Goal: Task Accomplishment & Management: Manage account settings

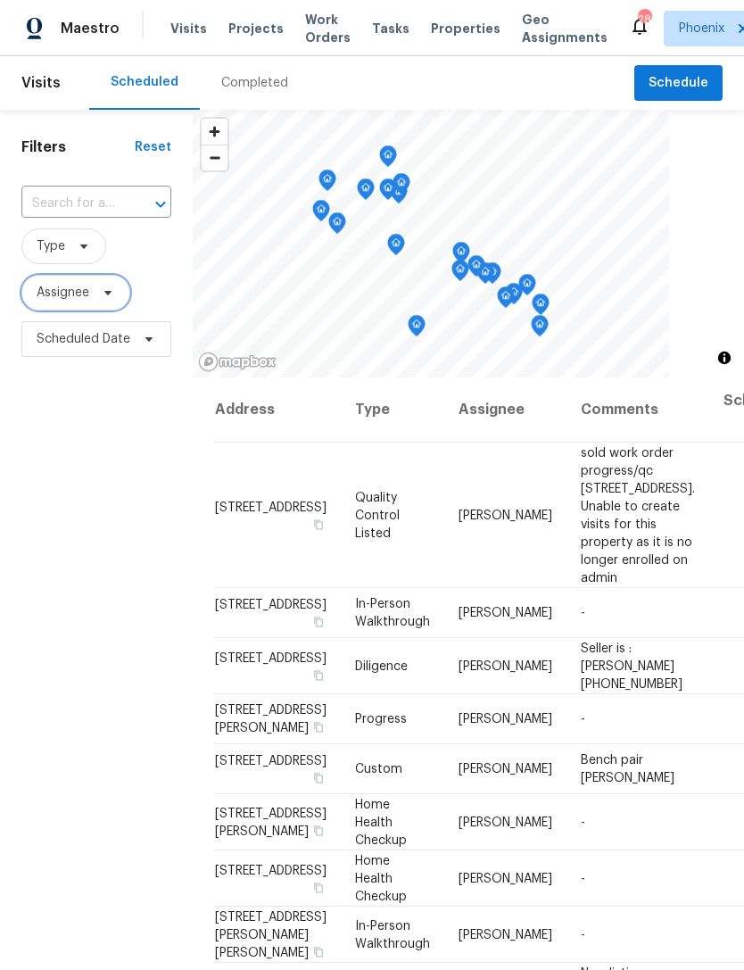
click at [103, 300] on icon at bounding box center [108, 292] width 14 height 14
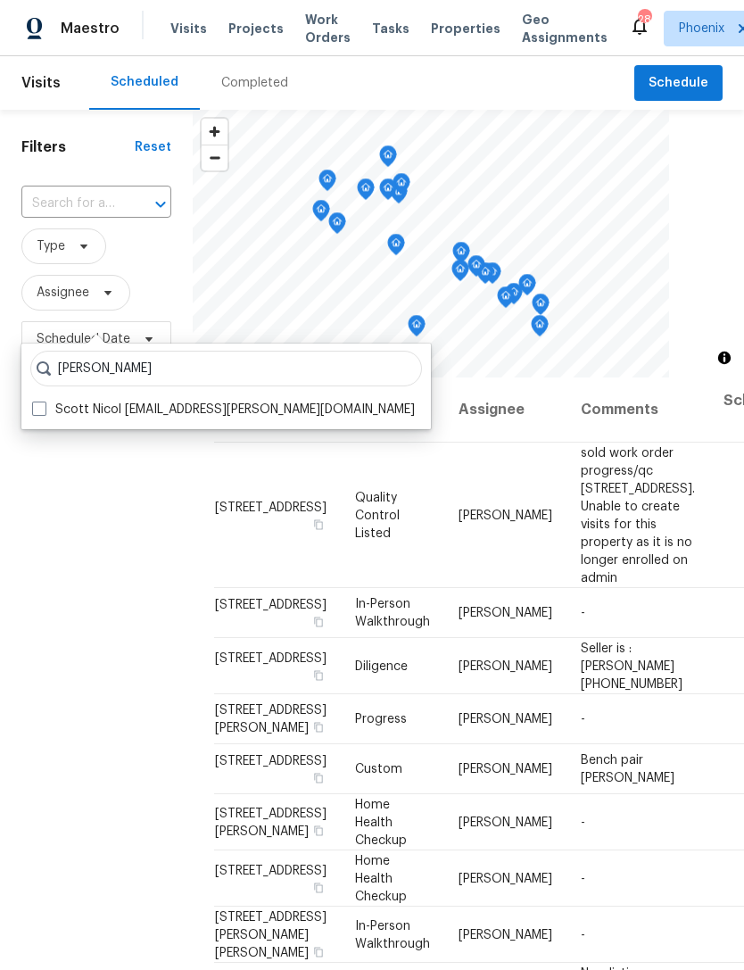
type input "Scott nicol"
click at [186, 410] on label "Scott Nicol scott.nicol@opendoor.com" at bounding box center [223, 409] width 383 height 18
click at [44, 410] on input "Scott Nicol scott.nicol@opendoor.com" at bounding box center [38, 406] width 12 height 12
checkbox input "true"
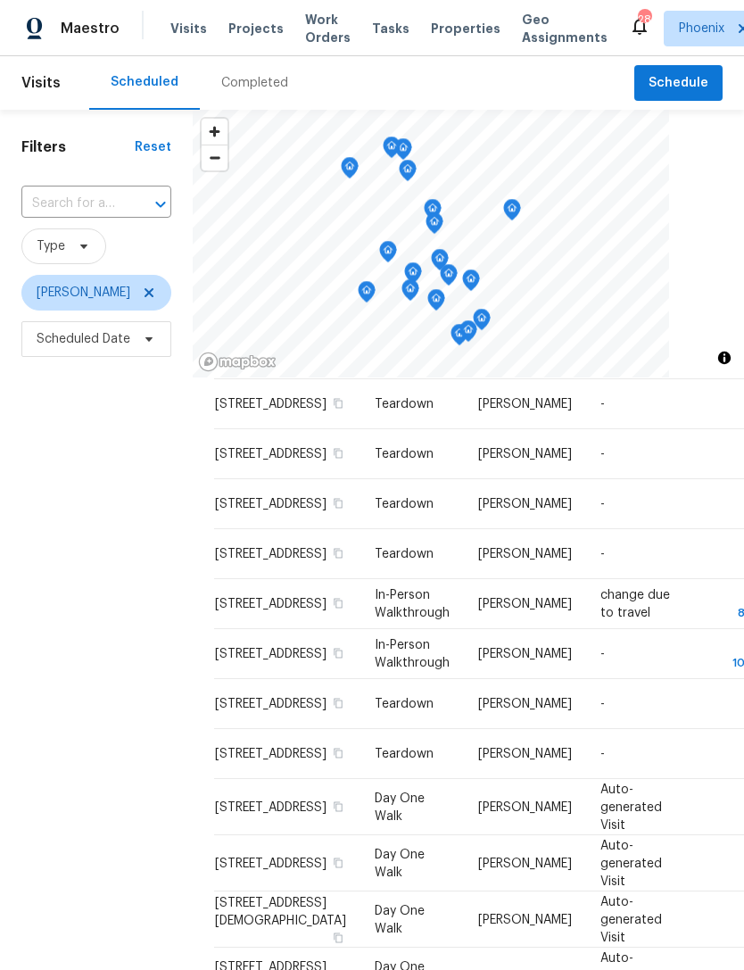
scroll to position [53, 0]
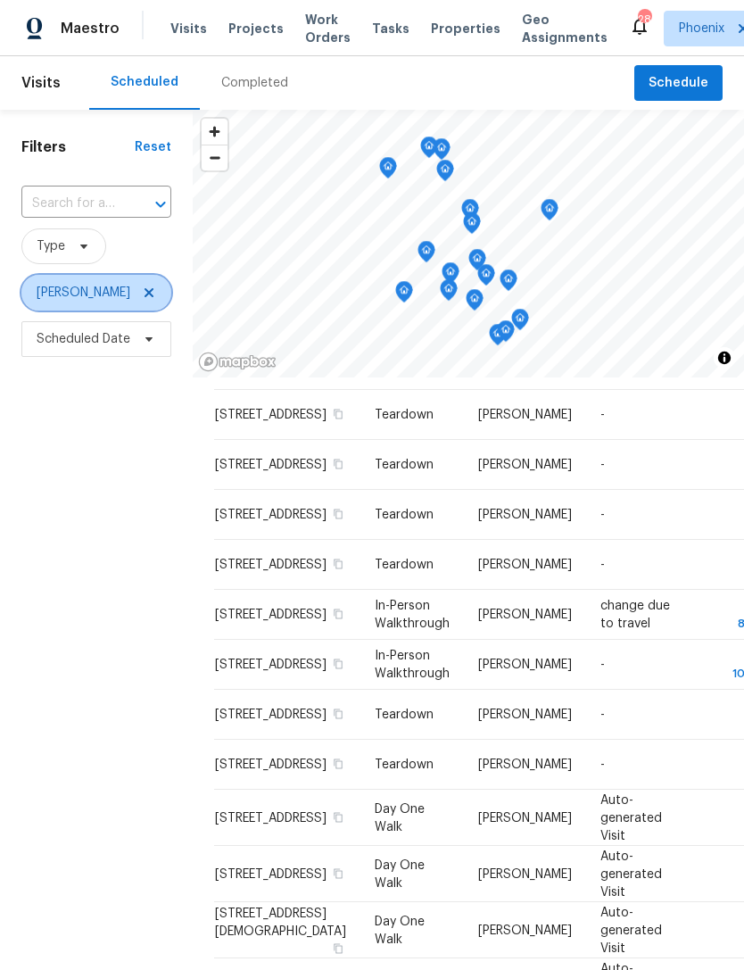
click at [130, 306] on span "Scott Nicol" at bounding box center [96, 293] width 150 height 36
click at [139, 488] on div "Filters Reset ​ Type Scott Nicol Scheduled Date" at bounding box center [96, 632] width 193 height 1044
click at [142, 300] on icon at bounding box center [149, 292] width 14 height 14
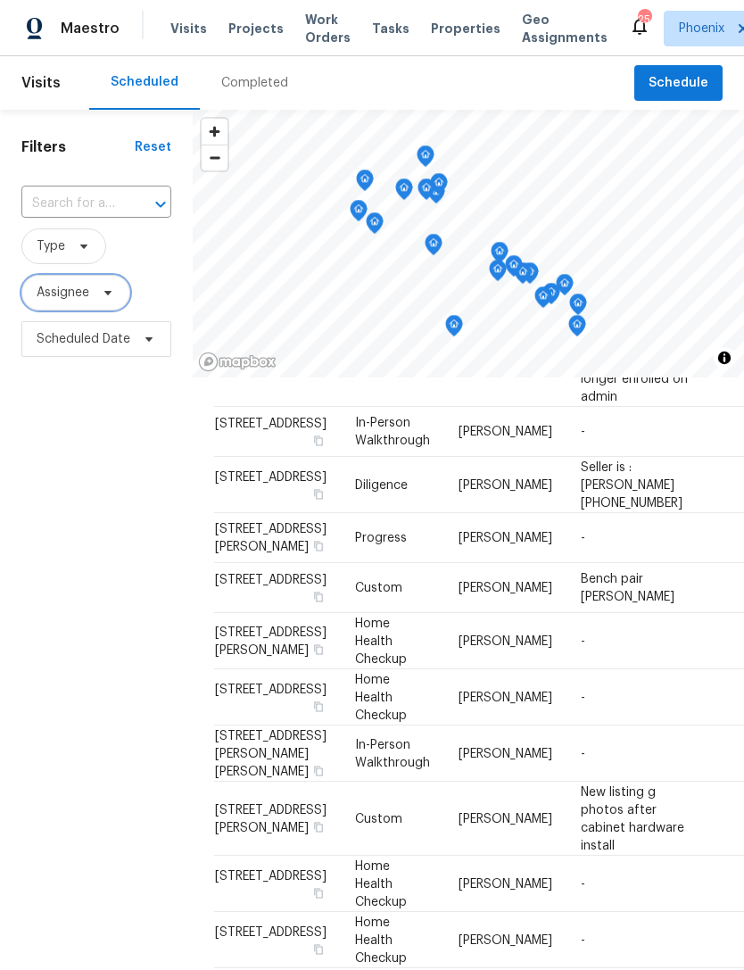
scroll to position [182, 0]
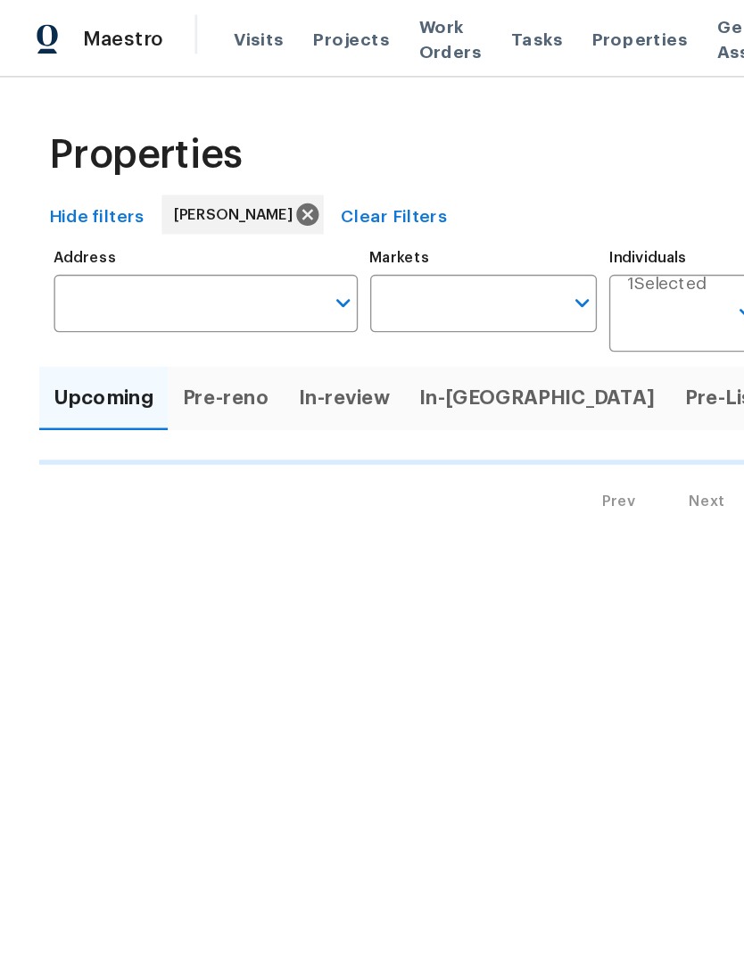
type input "100"
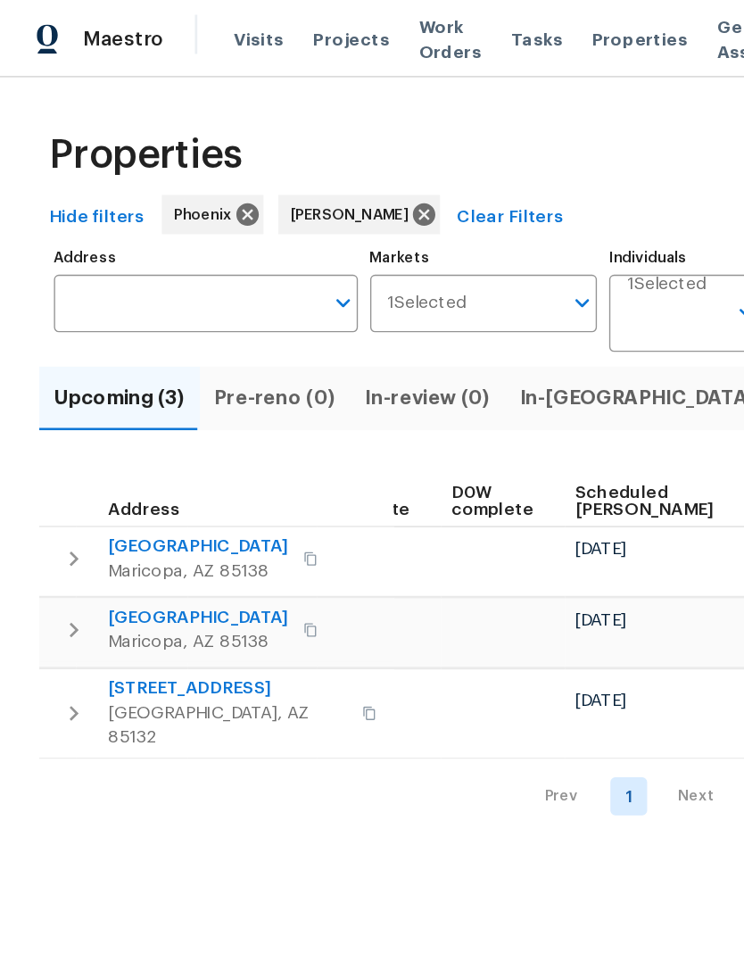
scroll to position [0, 449]
click at [407, 302] on span "In-reno (2)" at bounding box center [475, 289] width 195 height 25
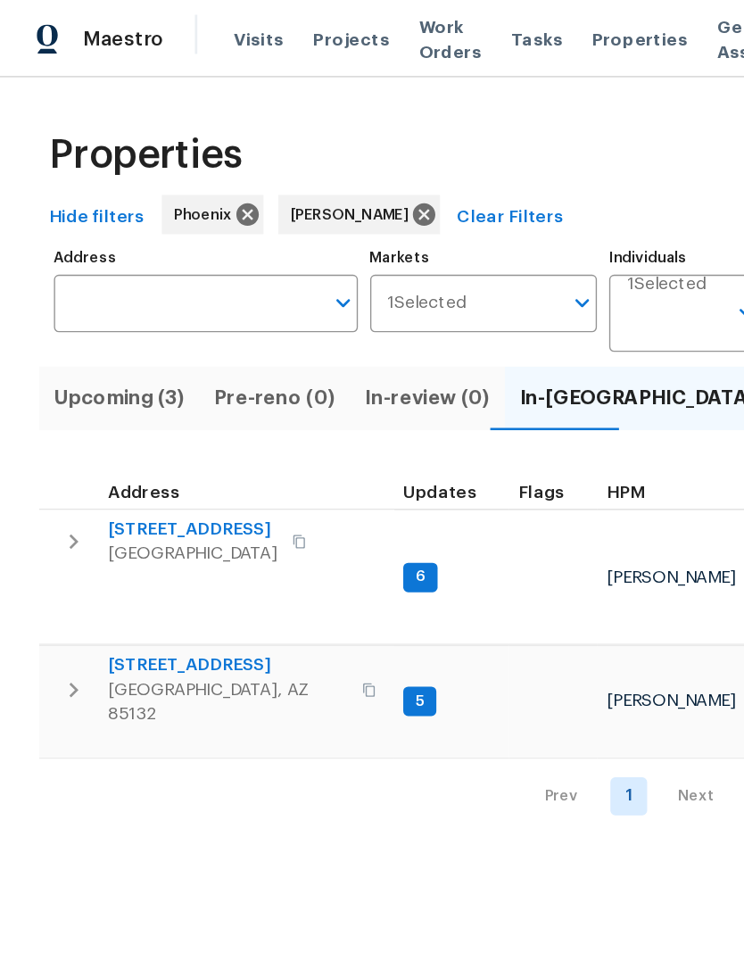
click at [133, 475] on span "[STREET_ADDRESS]" at bounding box center [165, 484] width 174 height 18
click at [162, 394] on span "3318 W White Canyon Rd" at bounding box center [139, 385] width 123 height 18
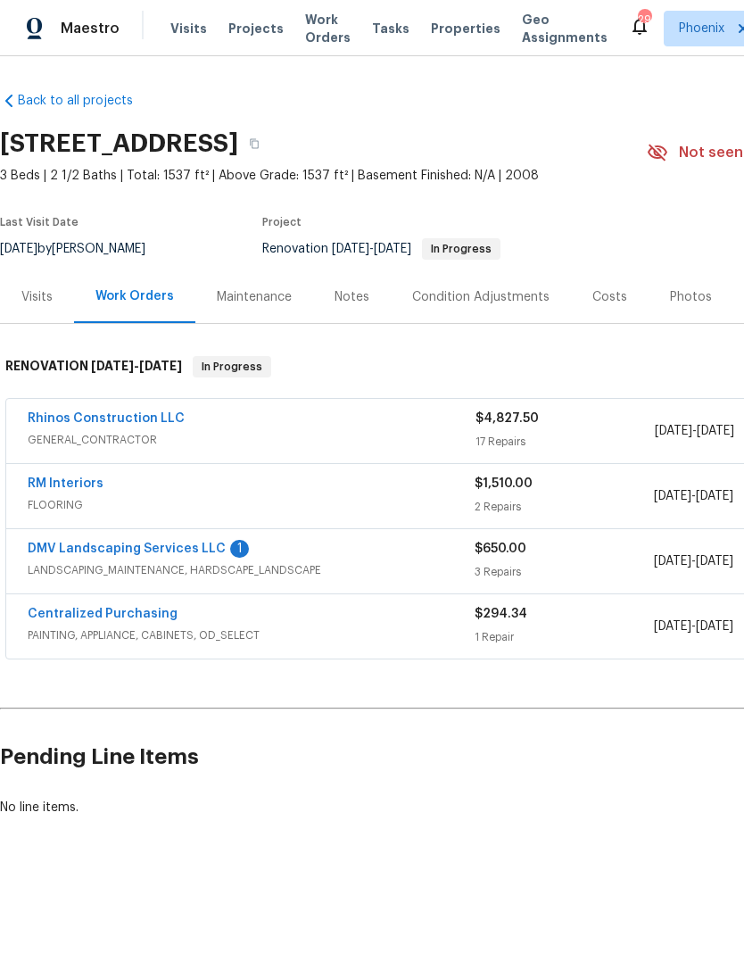
click at [173, 555] on link "DMV Landscaping Services LLC" at bounding box center [127, 548] width 198 height 12
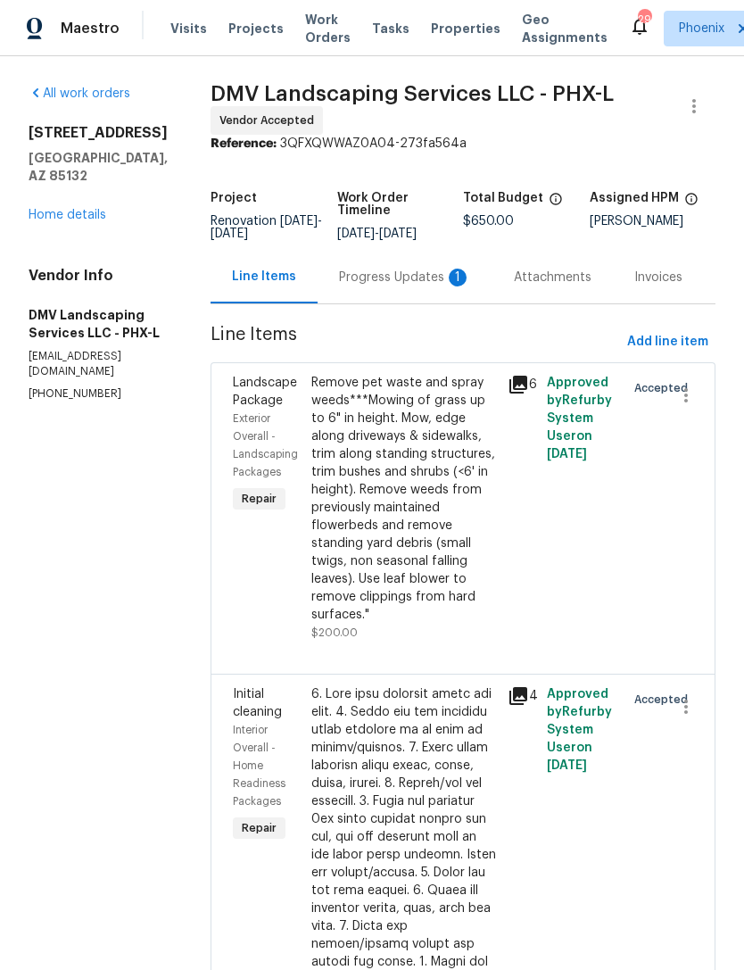
click at [416, 286] on div "Progress Updates 1" at bounding box center [405, 277] width 132 height 18
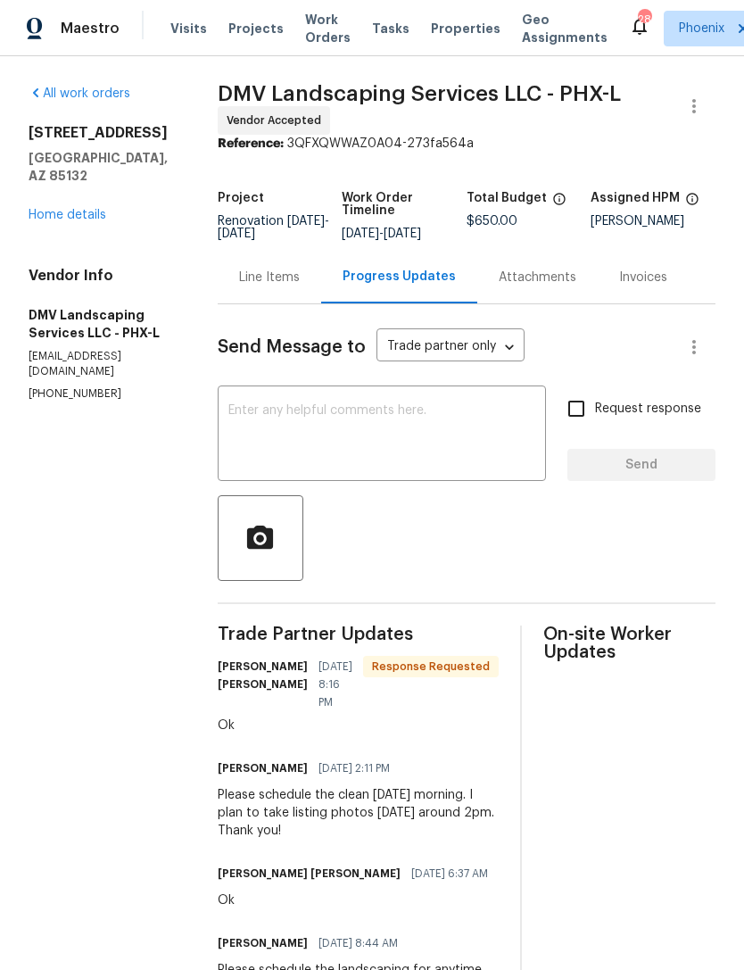
click at [70, 218] on link "Home details" at bounding box center [68, 215] width 78 height 12
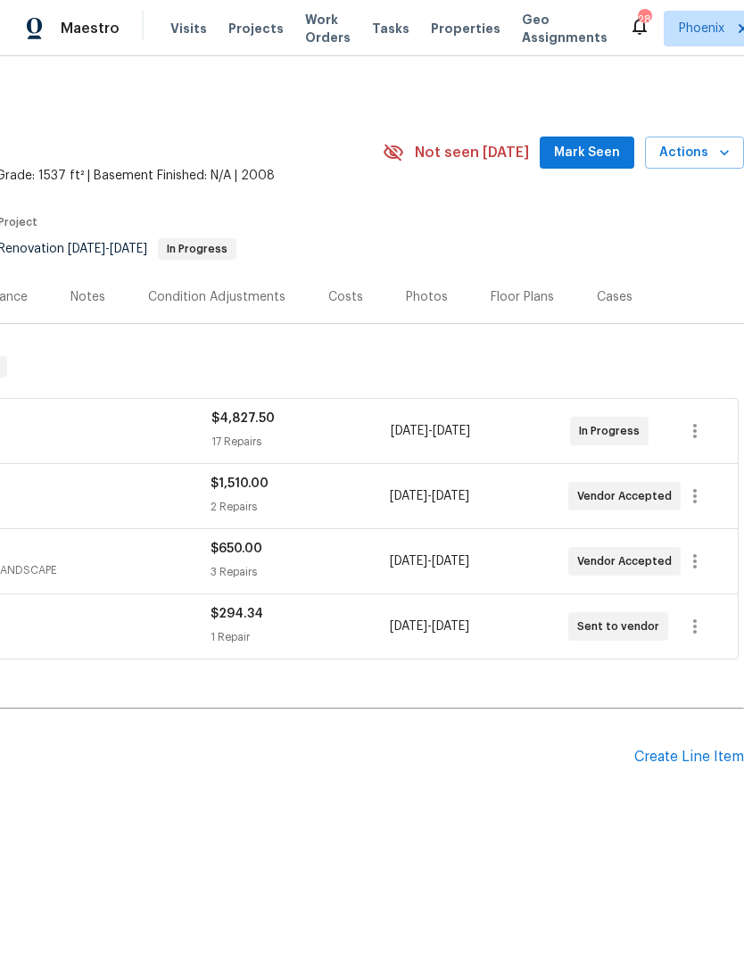
scroll to position [0, 264]
click at [601, 164] on span "Mark Seen" at bounding box center [587, 153] width 66 height 22
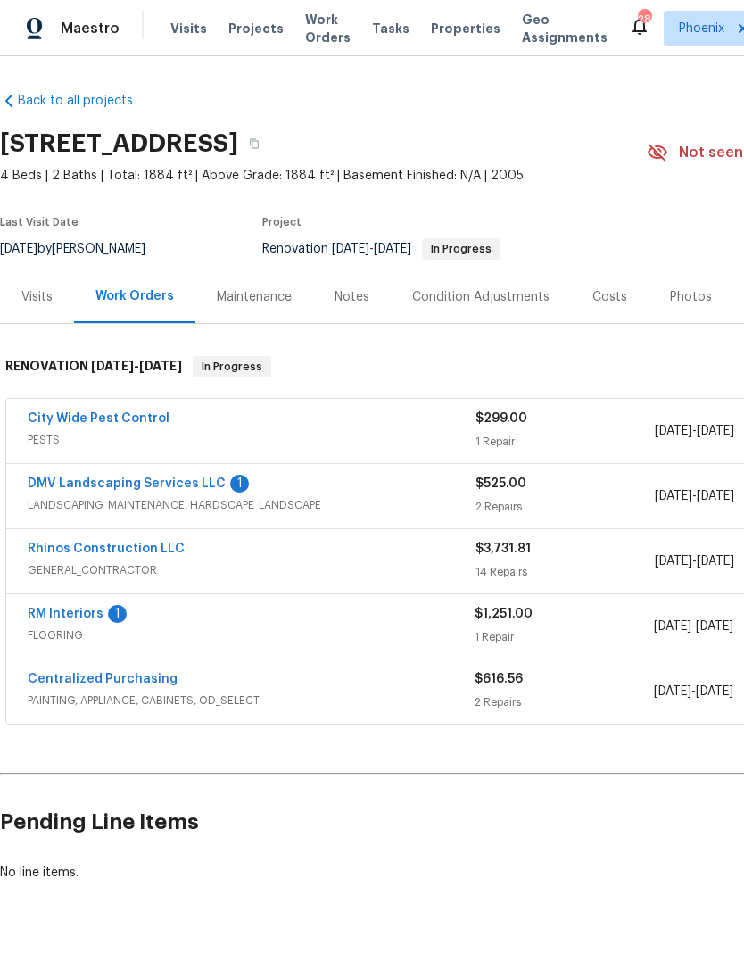
click at [129, 490] on link "DMV Landscaping Services LLC" at bounding box center [127, 483] width 198 height 12
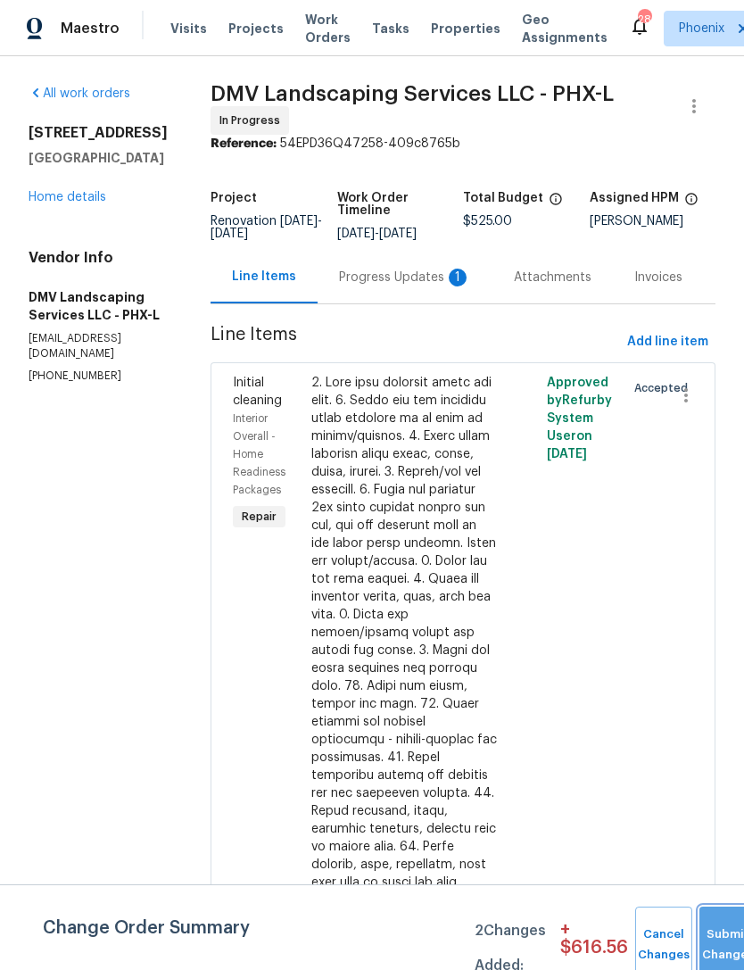
click at [713, 938] on button "Submit Changes" at bounding box center [727, 944] width 57 height 77
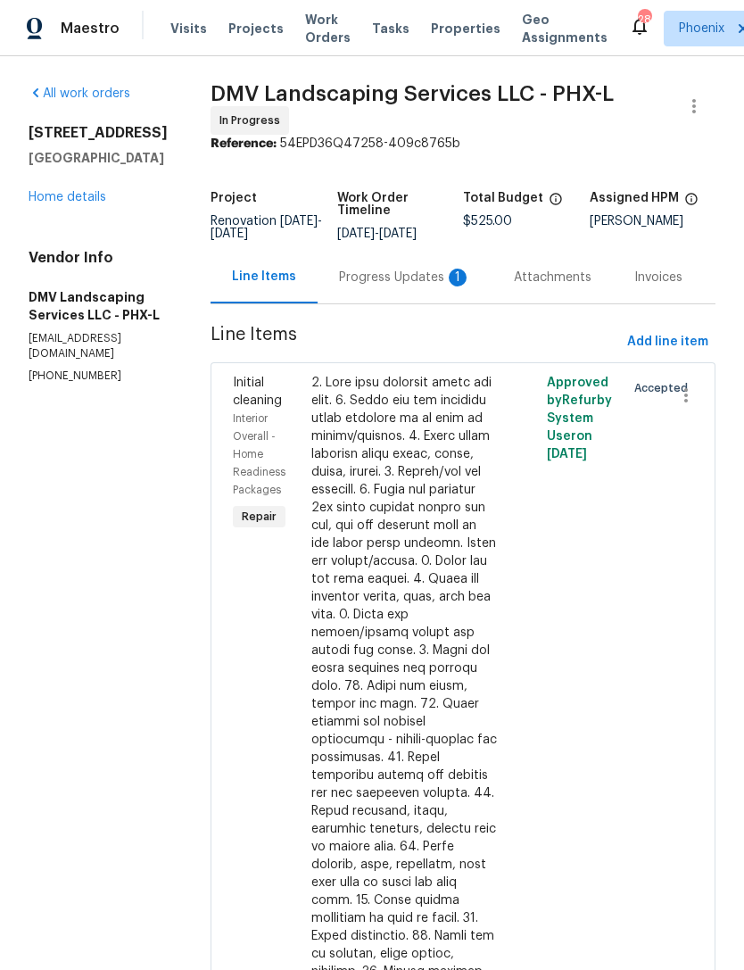
click at [408, 286] on div "Progress Updates 1" at bounding box center [405, 277] width 132 height 18
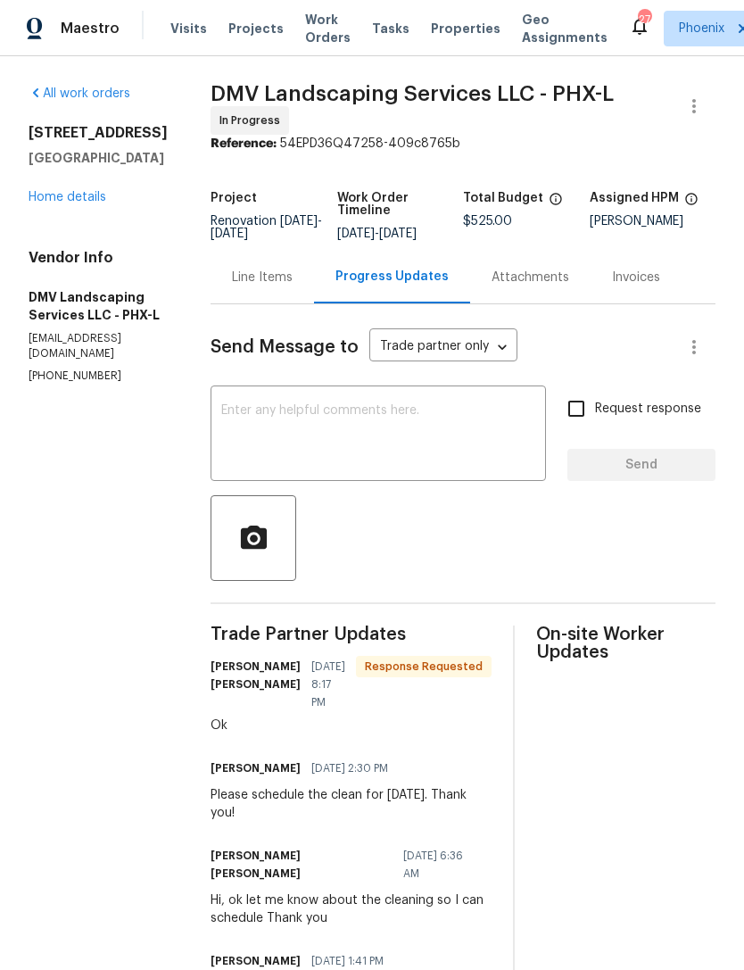
click at [89, 203] on link "Home details" at bounding box center [68, 197] width 78 height 12
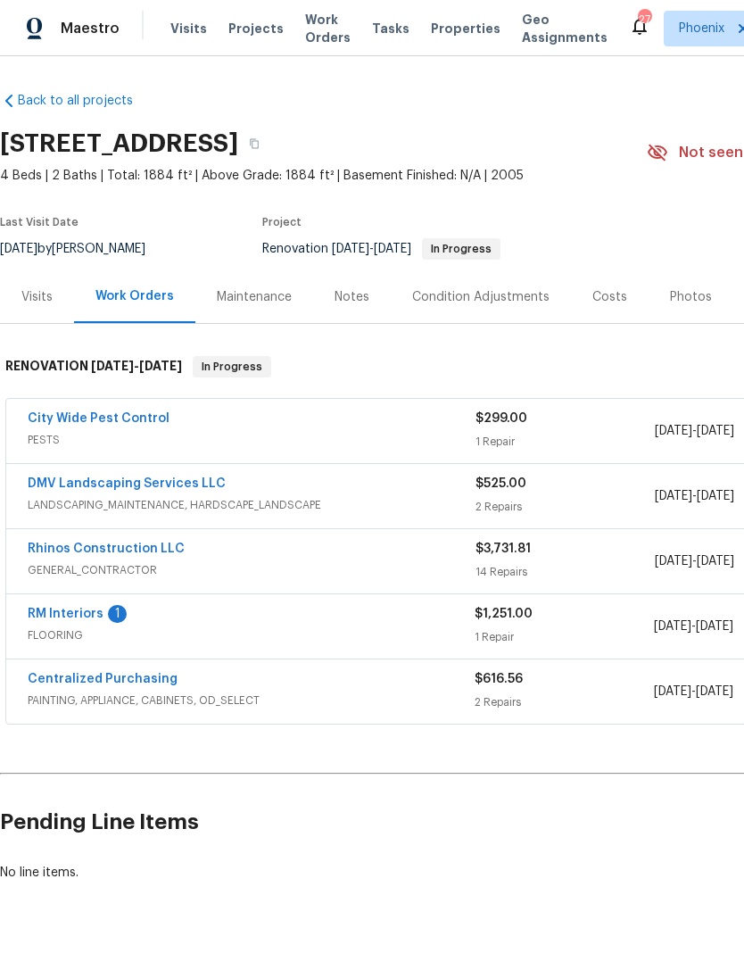
click at [99, 620] on link "RM Interiors" at bounding box center [66, 613] width 76 height 12
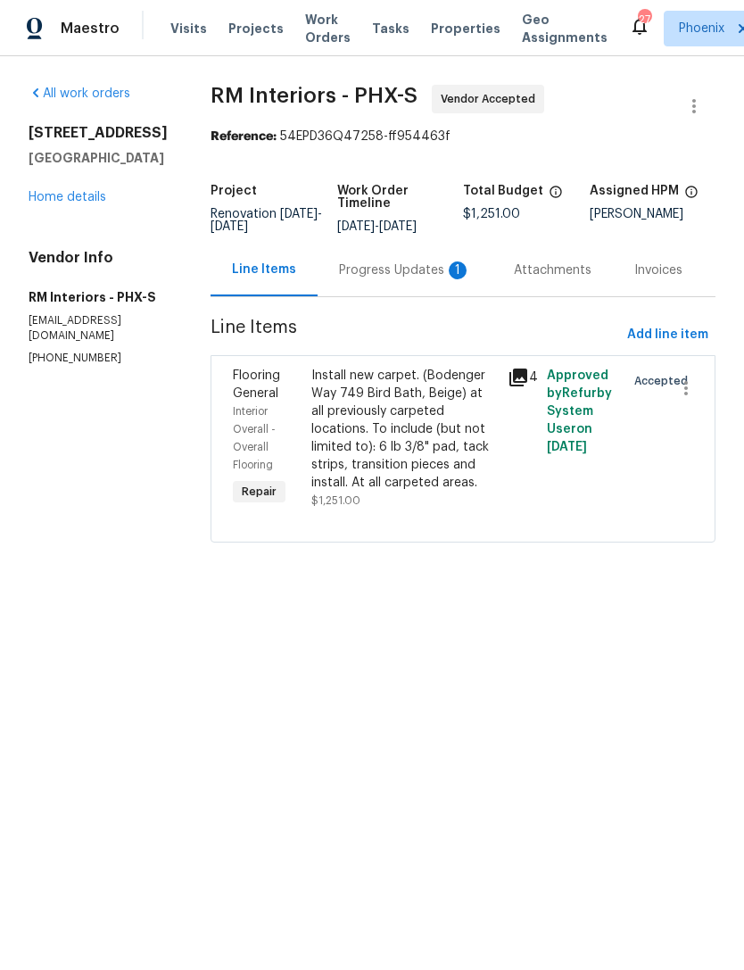
click at [414, 279] on div "Progress Updates 1" at bounding box center [405, 270] width 132 height 18
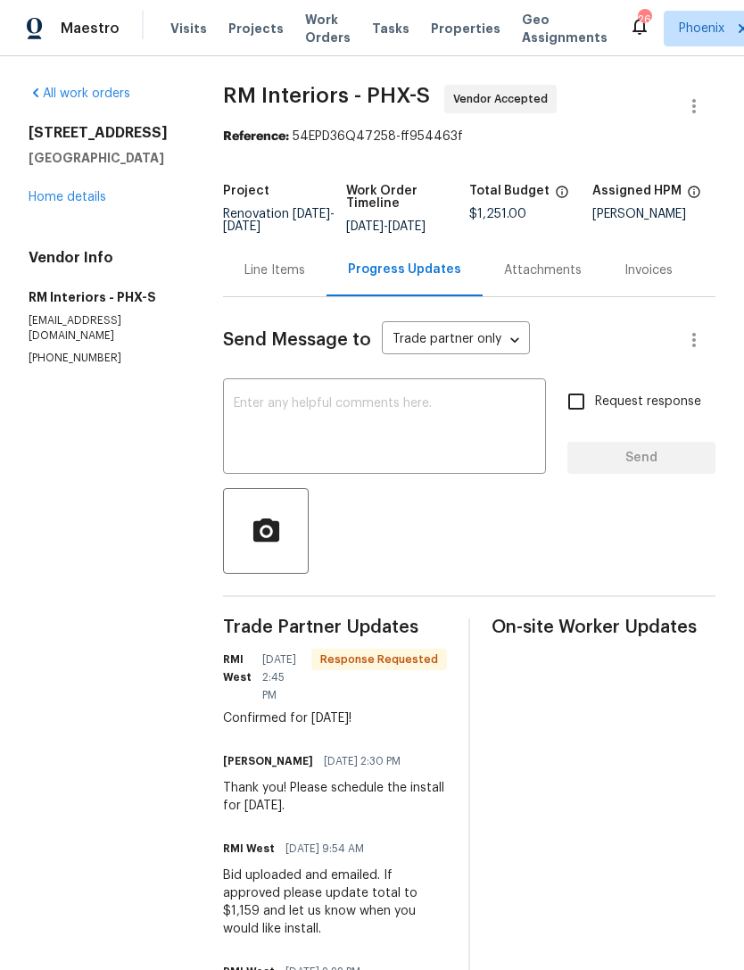
click at [327, 423] on div "x ​" at bounding box center [384, 428] width 323 height 91
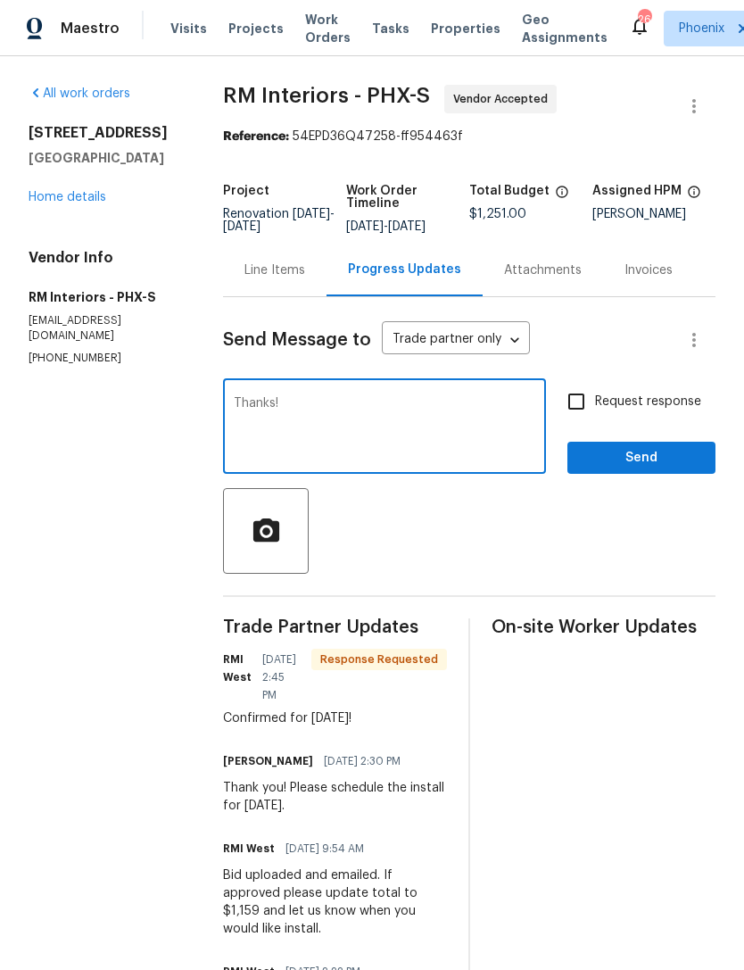
type textarea "Thanks!"
click at [667, 469] on span "Send" at bounding box center [642, 458] width 120 height 22
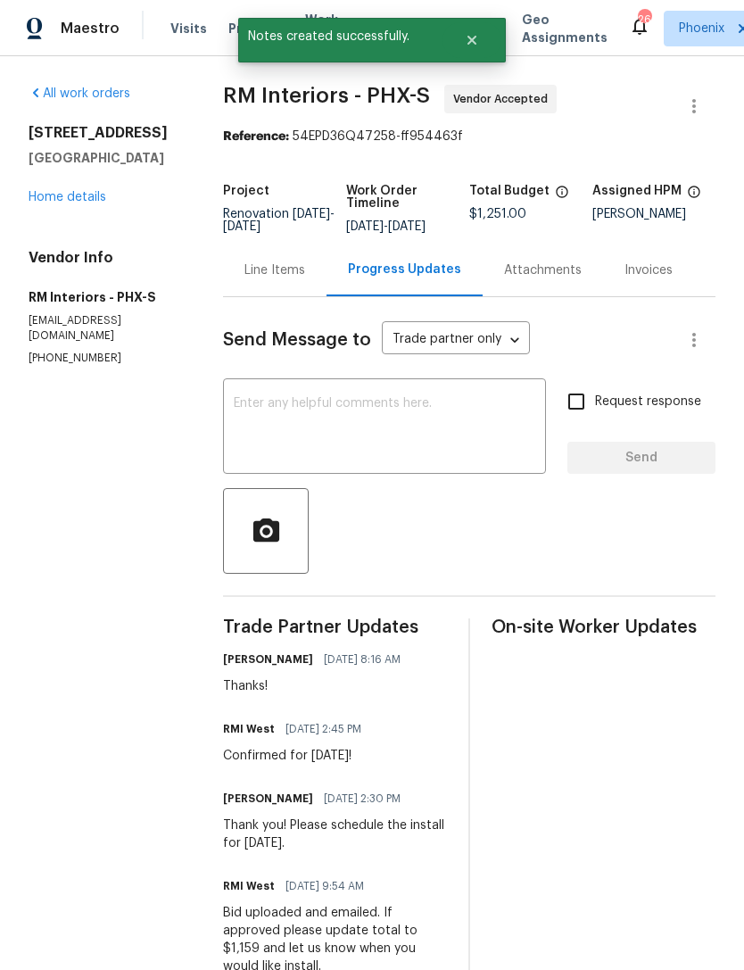
click at [84, 203] on link "Home details" at bounding box center [68, 197] width 78 height 12
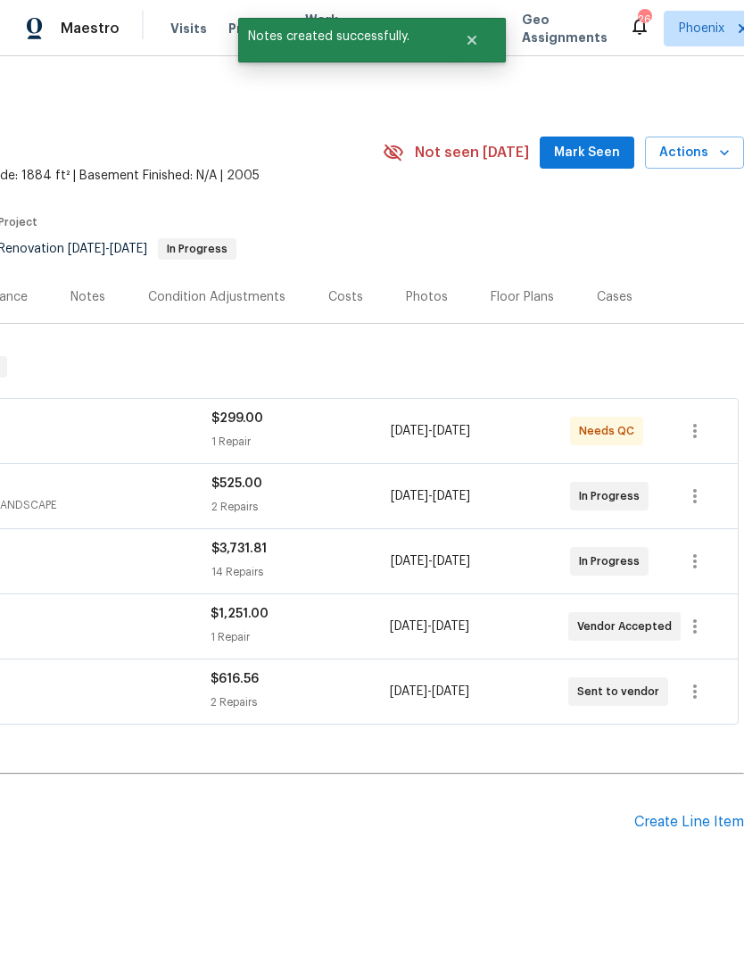
scroll to position [0, 264]
click at [591, 169] on button "Mark Seen" at bounding box center [587, 152] width 95 height 33
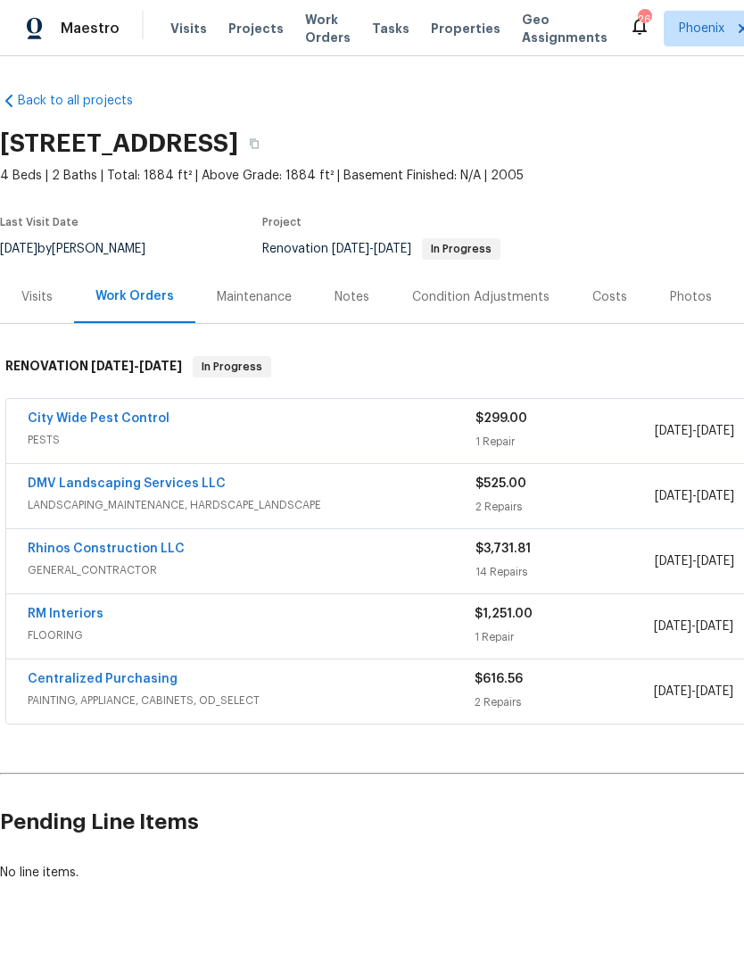
scroll to position [0, 0]
